Goal: Navigation & Orientation: Find specific page/section

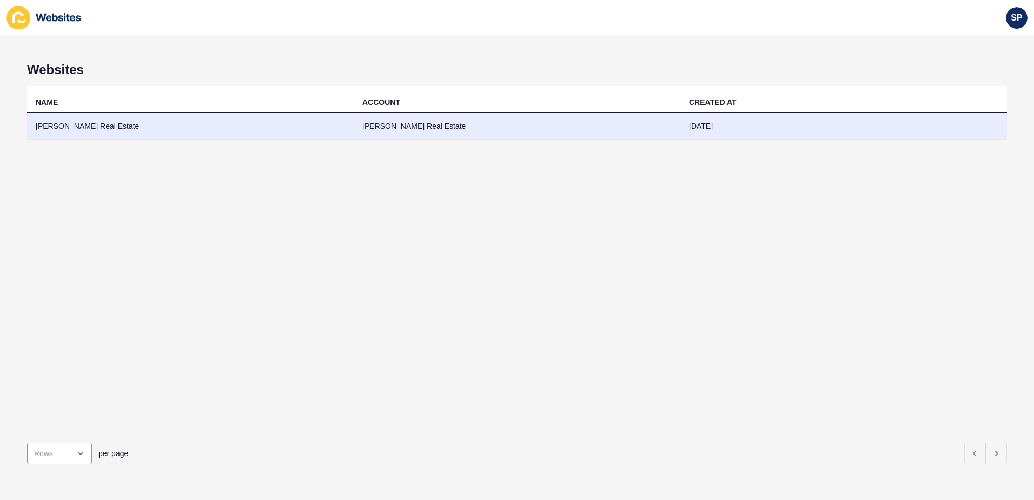
click at [105, 122] on td "[PERSON_NAME] Real Estate" at bounding box center [190, 126] width 327 height 27
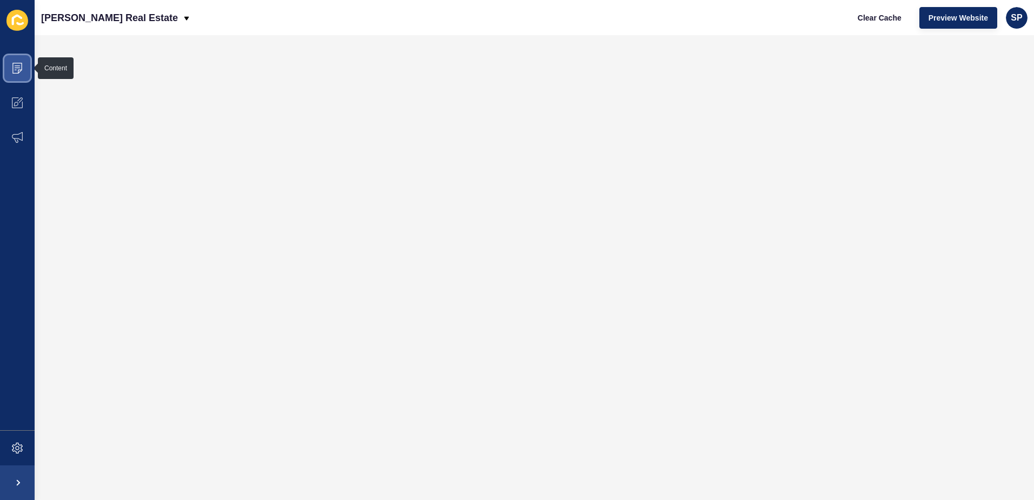
click at [14, 71] on icon at bounding box center [17, 68] width 11 height 11
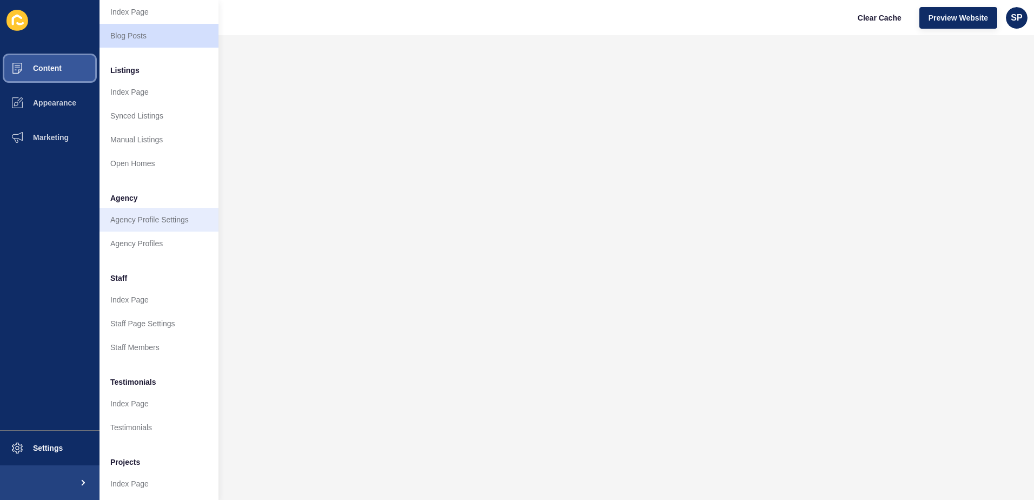
scroll to position [142, 0]
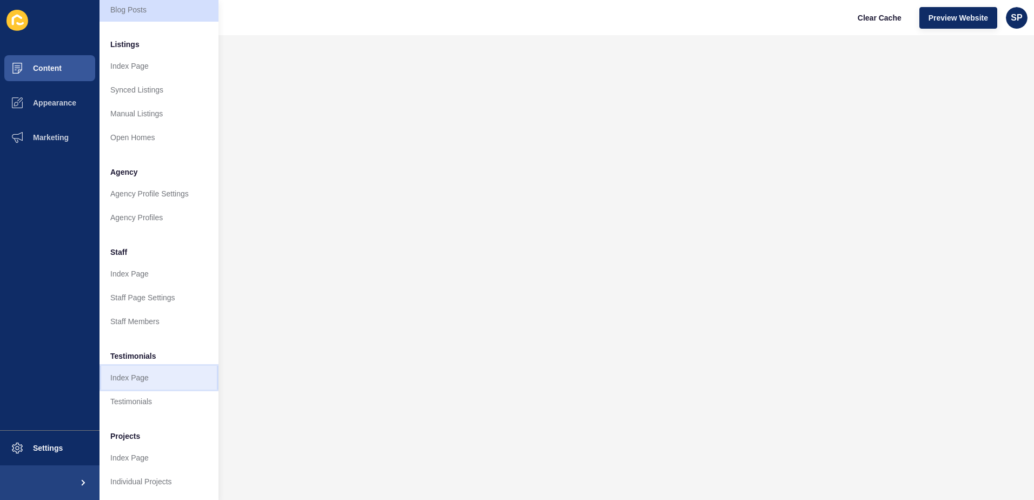
click at [134, 367] on link "Index Page" at bounding box center [159, 378] width 119 height 24
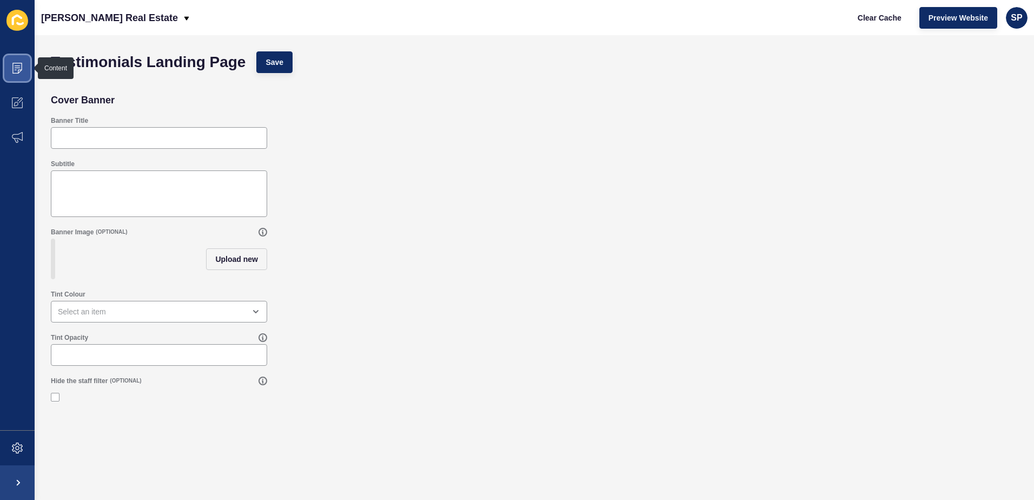
click at [24, 65] on span at bounding box center [17, 68] width 35 height 35
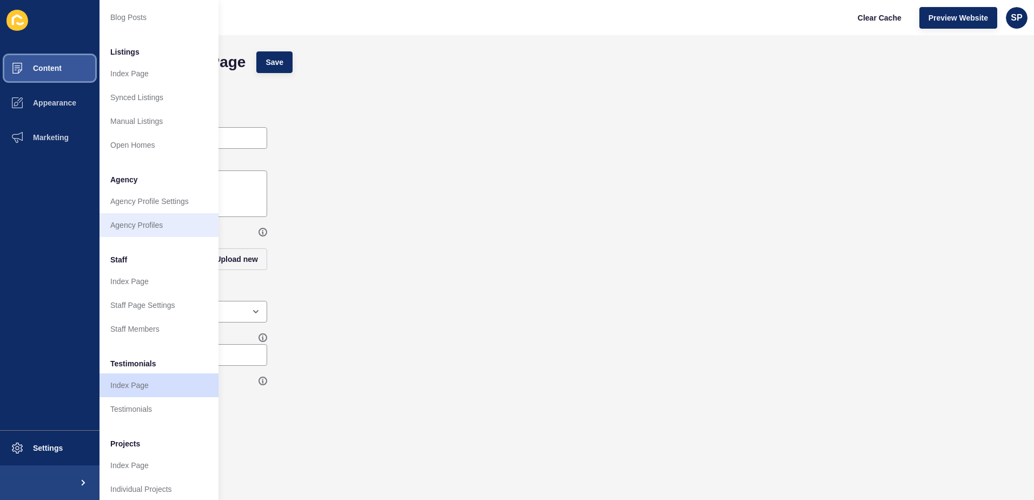
scroll to position [142, 0]
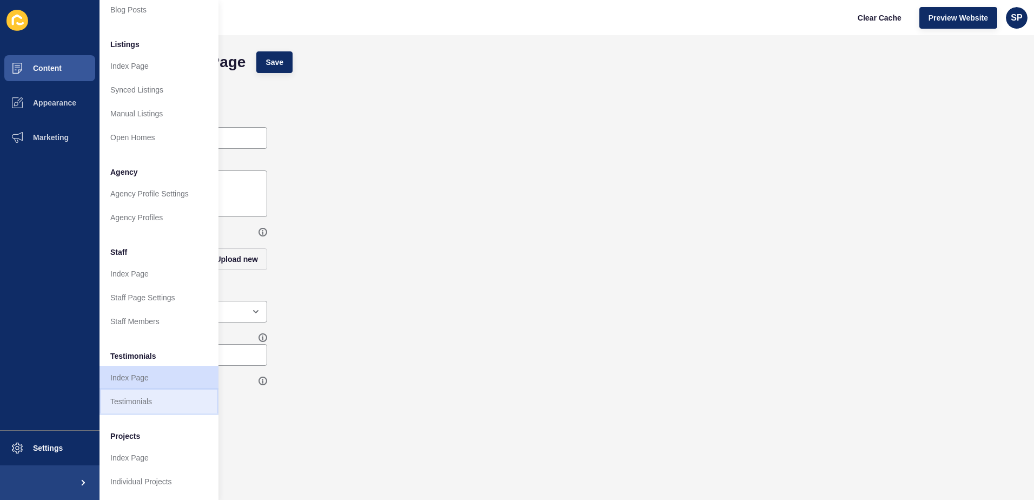
click at [130, 399] on link "Testimonials" at bounding box center [159, 401] width 119 height 24
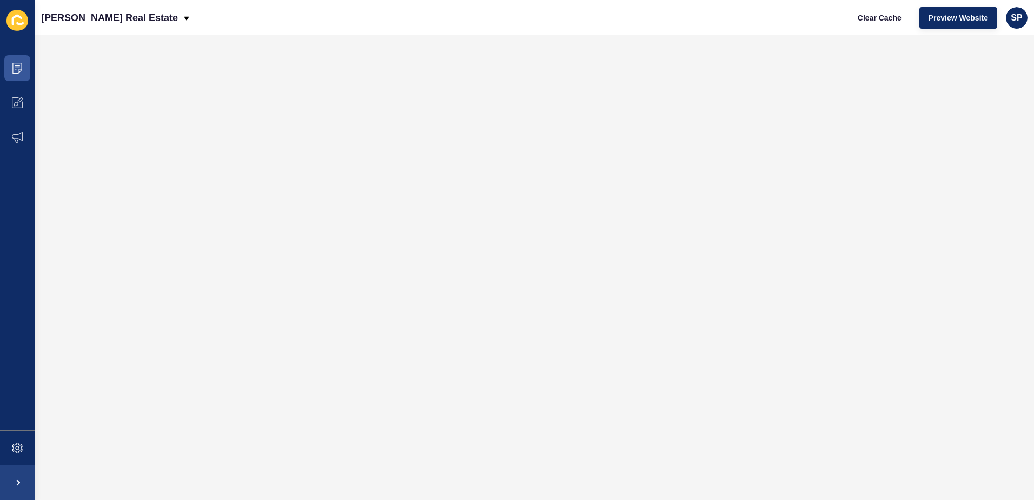
click at [15, 21] on icon at bounding box center [17, 20] width 22 height 21
click at [17, 65] on icon at bounding box center [17, 68] width 11 height 11
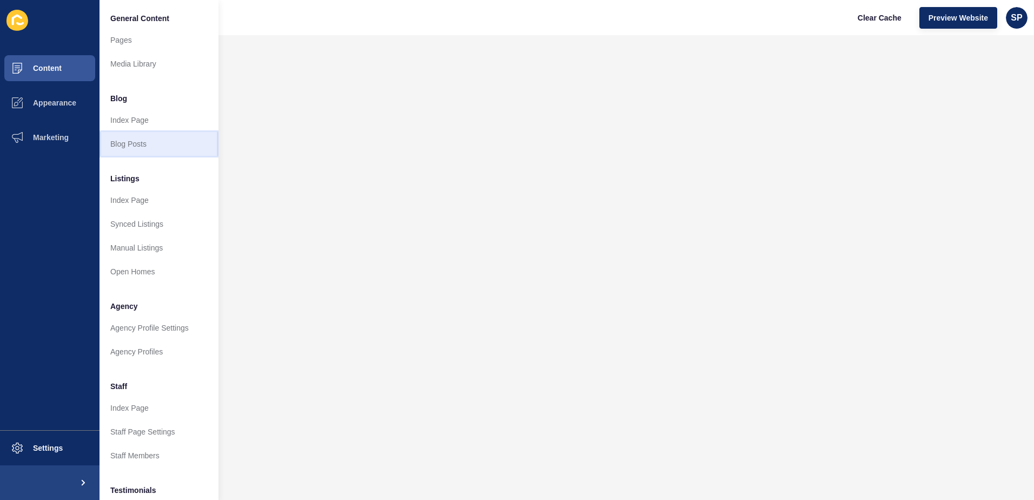
click at [123, 142] on link "Blog Posts" at bounding box center [159, 144] width 119 height 24
